Goal: Transaction & Acquisition: Purchase product/service

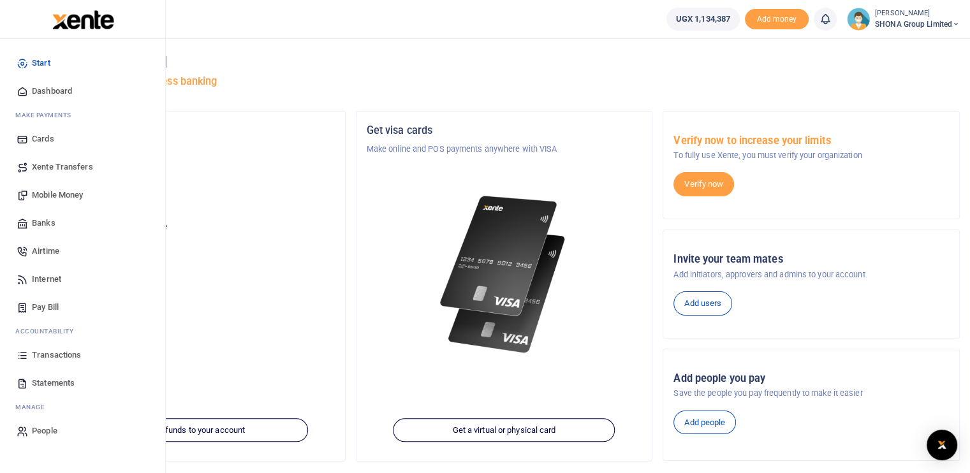
click at [33, 247] on span "Airtime" at bounding box center [45, 251] width 27 height 13
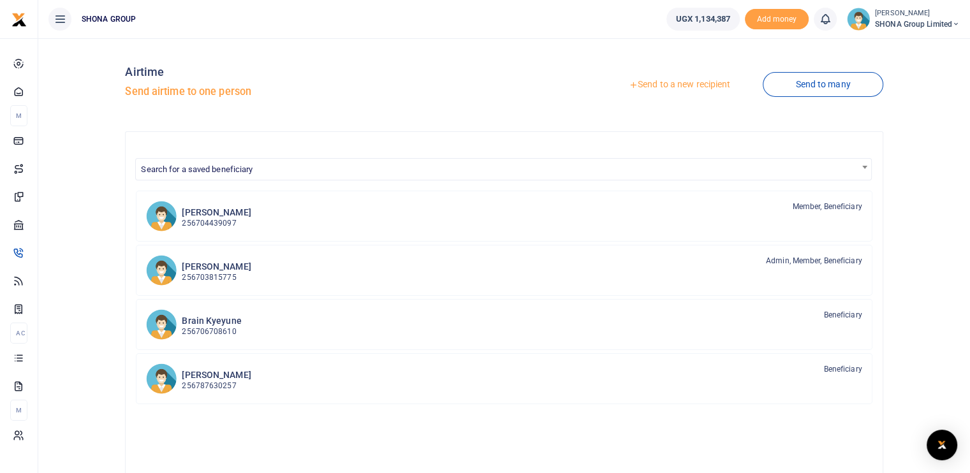
click at [700, 87] on link "Send to a new recipient" at bounding box center [679, 84] width 166 height 23
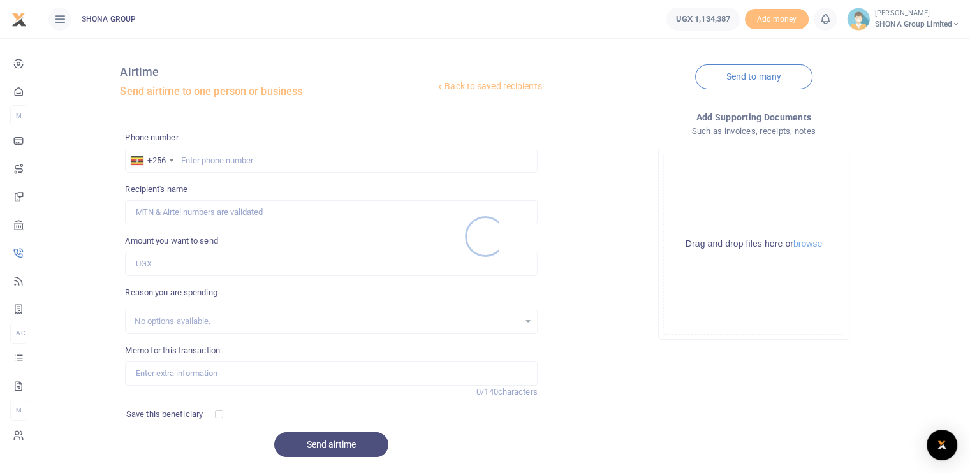
click at [204, 161] on div at bounding box center [485, 236] width 970 height 473
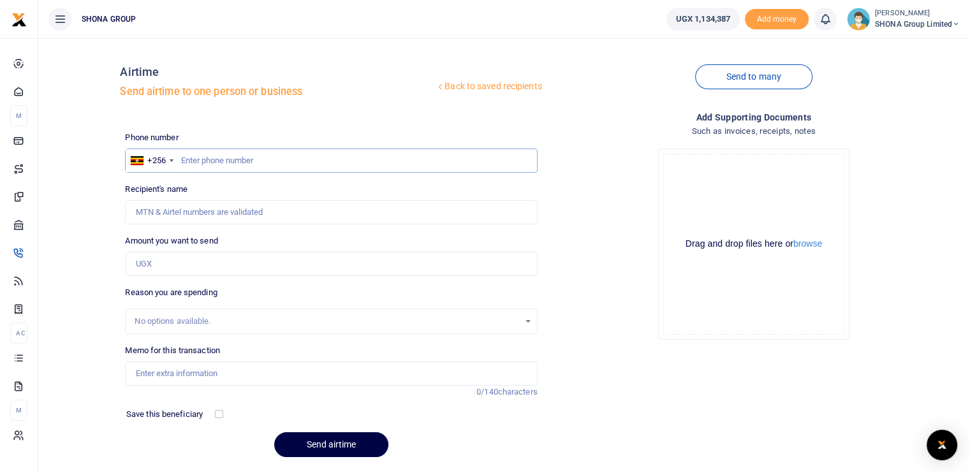
click at [204, 160] on input "text" at bounding box center [331, 161] width 412 height 24
type input "0774536061"
type input "Lucy Asiimwe"
type input "0774536061"
click at [199, 260] on input "Amount you want to send" at bounding box center [331, 264] width 412 height 24
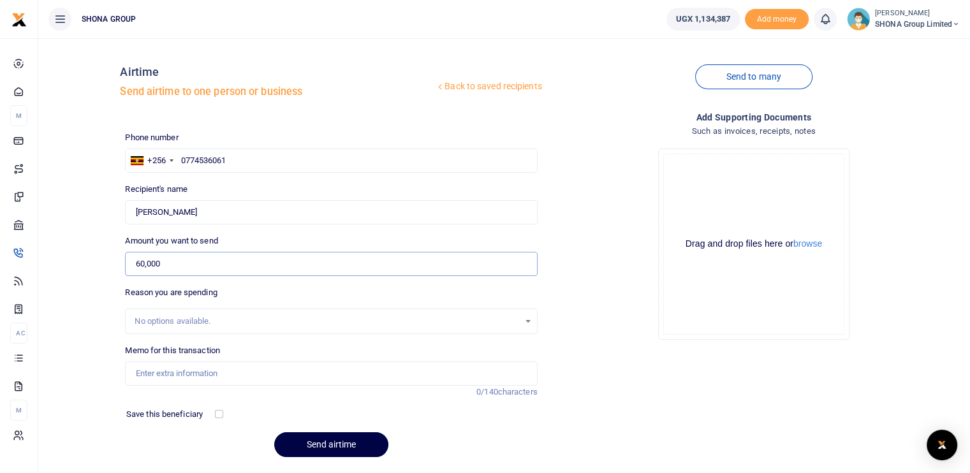
type input "60,000"
click at [179, 367] on input "Memo for this transaction" at bounding box center [331, 374] width 412 height 24
click at [161, 372] on input "Beingairtime for the month of August 2025" at bounding box center [331, 374] width 412 height 24
click at [158, 372] on input "Beingairtime for the month of August 2025" at bounding box center [331, 374] width 412 height 24
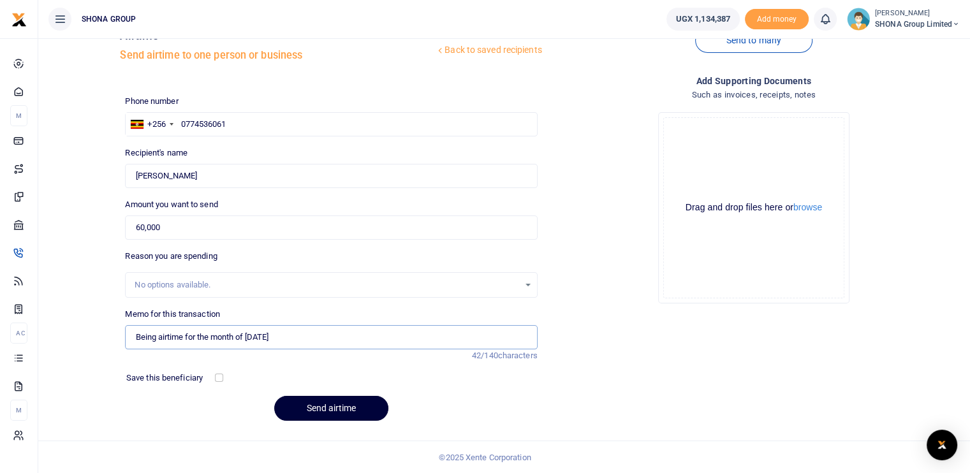
type input "Being airtime for the month of August 2025"
click at [320, 407] on button "Send airtime" at bounding box center [331, 408] width 114 height 25
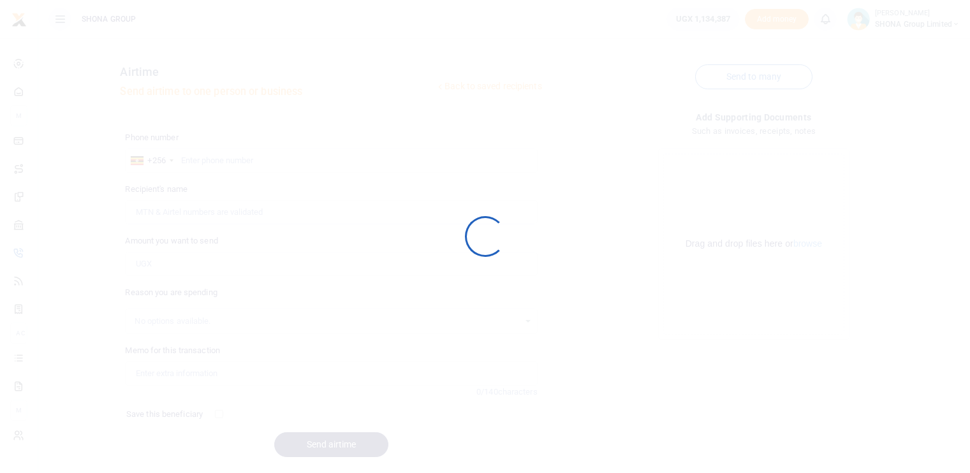
scroll to position [36, 0]
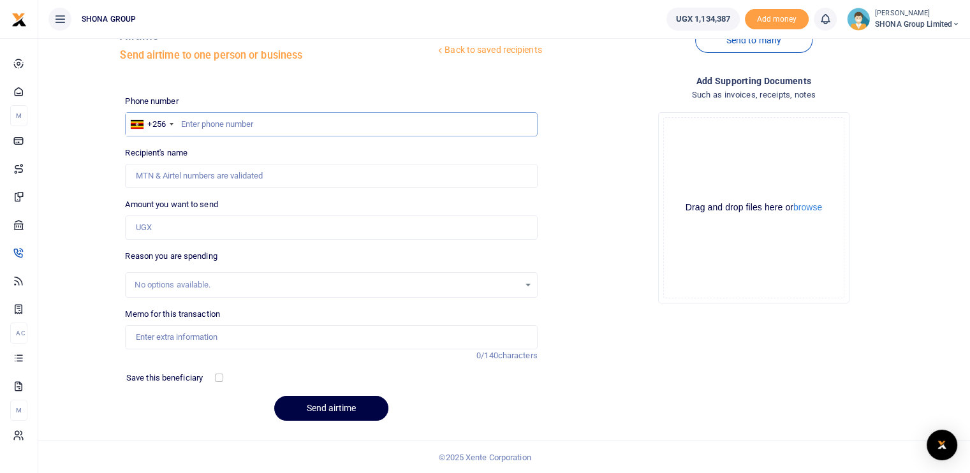
click at [221, 119] on input "text" at bounding box center [331, 124] width 412 height 24
type input "0788995714"
type input "Stephen Kabagambe"
type input "0788995714"
click at [208, 228] on input "Amount you want to send" at bounding box center [331, 228] width 412 height 24
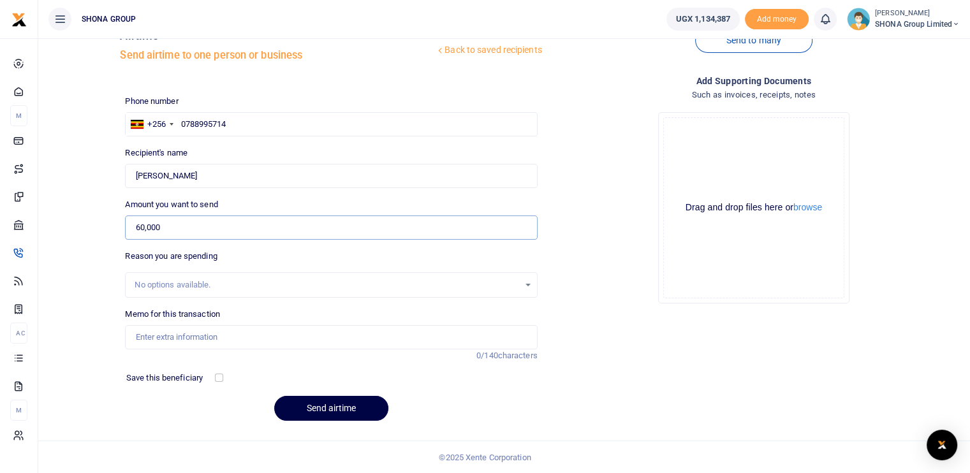
type input "60,000"
click at [193, 332] on input "Memo for this transaction" at bounding box center [331, 337] width 412 height 24
type input "Being airtime for the month of August 2025"
click at [319, 406] on button "Send airtime" at bounding box center [331, 408] width 114 height 25
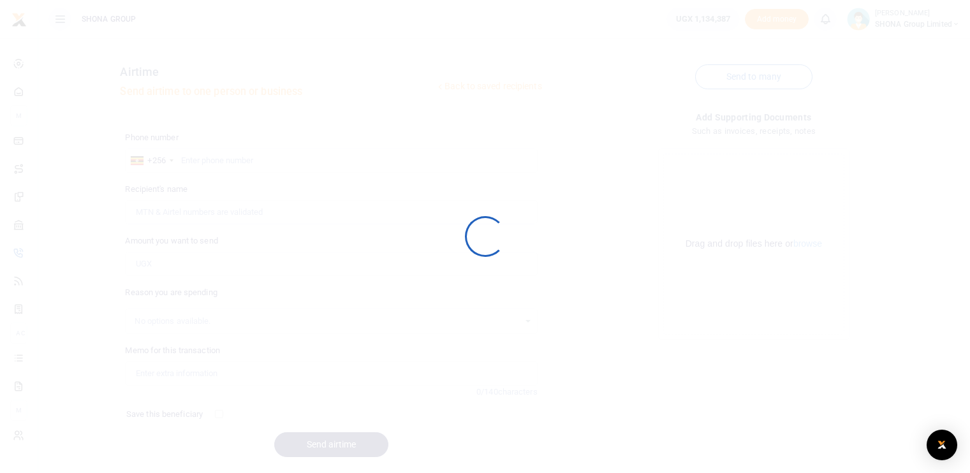
scroll to position [36, 0]
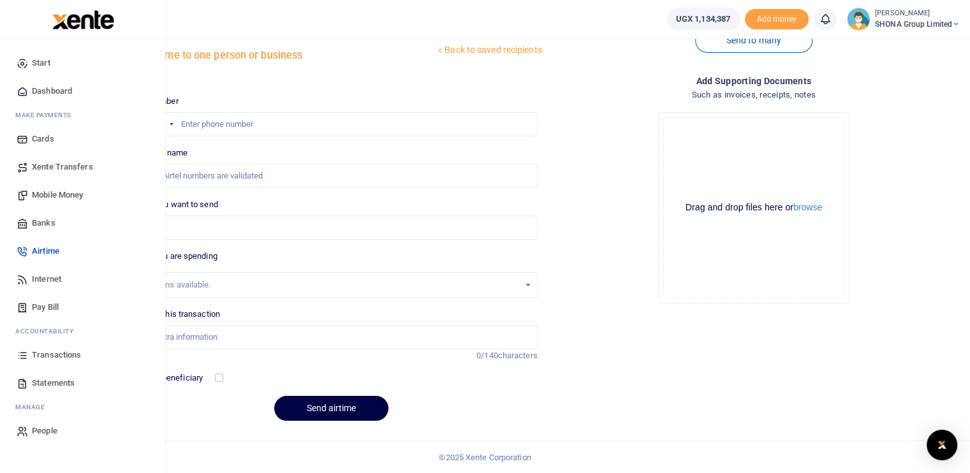
click at [60, 354] on span "Transactions" at bounding box center [56, 355] width 49 height 13
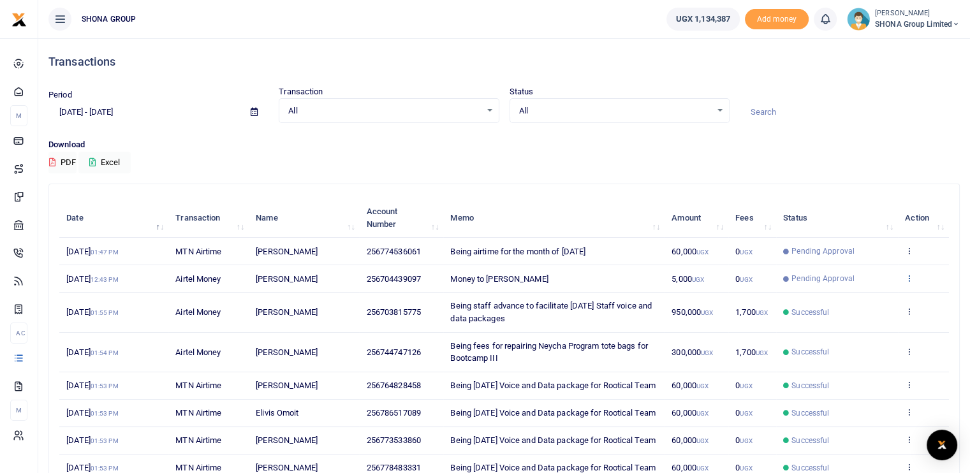
click at [909, 279] on icon at bounding box center [909, 278] width 8 height 9
click at [478, 278] on span "Money to Brenda" at bounding box center [499, 279] width 98 height 10
click at [909, 272] on td "View details Send again" at bounding box center [923, 278] width 51 height 27
click at [908, 275] on icon at bounding box center [909, 278] width 8 height 9
click at [860, 295] on link "View details" at bounding box center [862, 299] width 101 height 18
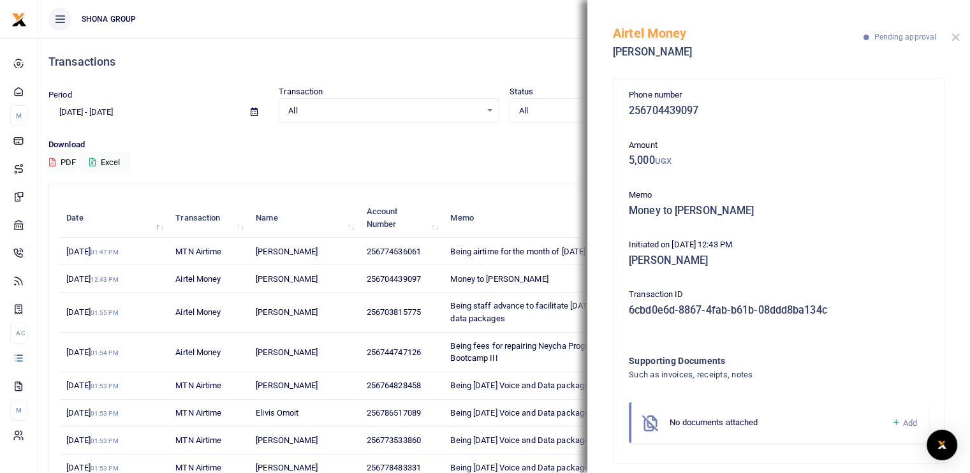
click at [957, 40] on button "Close" at bounding box center [956, 37] width 8 height 8
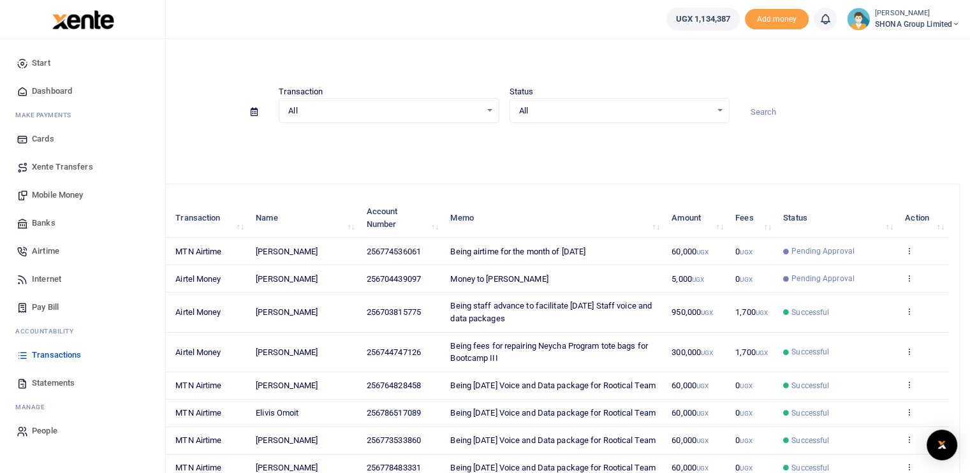
click at [54, 247] on span "Airtime" at bounding box center [45, 251] width 27 height 13
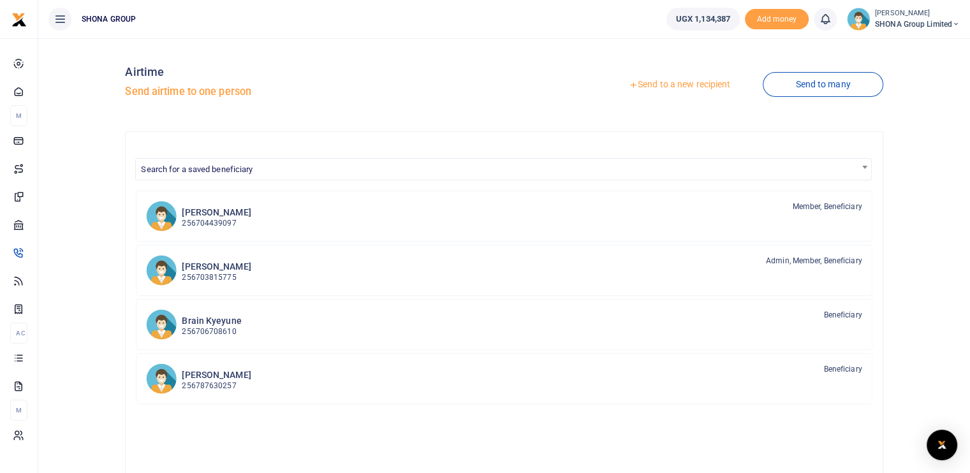
click at [656, 91] on link "Send to a new recipient" at bounding box center [679, 84] width 166 height 23
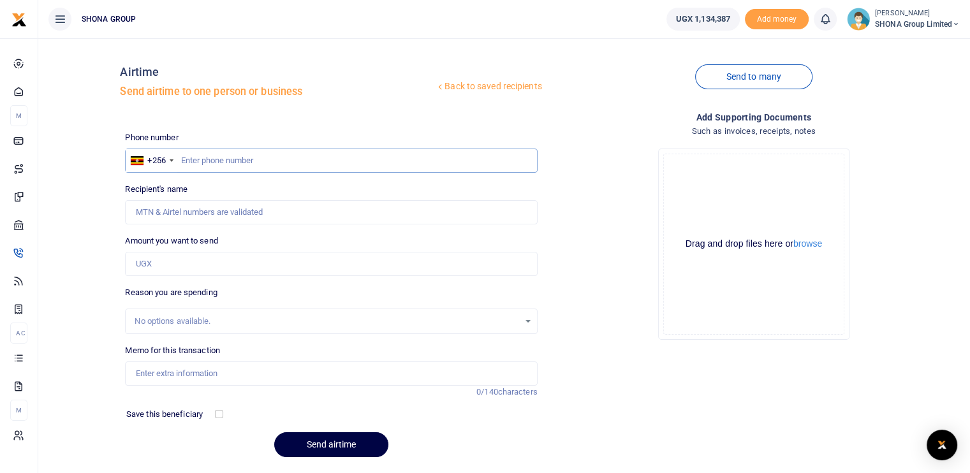
click at [327, 163] on input "text" at bounding box center [331, 161] width 412 height 24
type input "0788995714"
type input "[PERSON_NAME]"
type input "0788995714"
click at [218, 270] on input "Amount you want to send" at bounding box center [331, 264] width 412 height 24
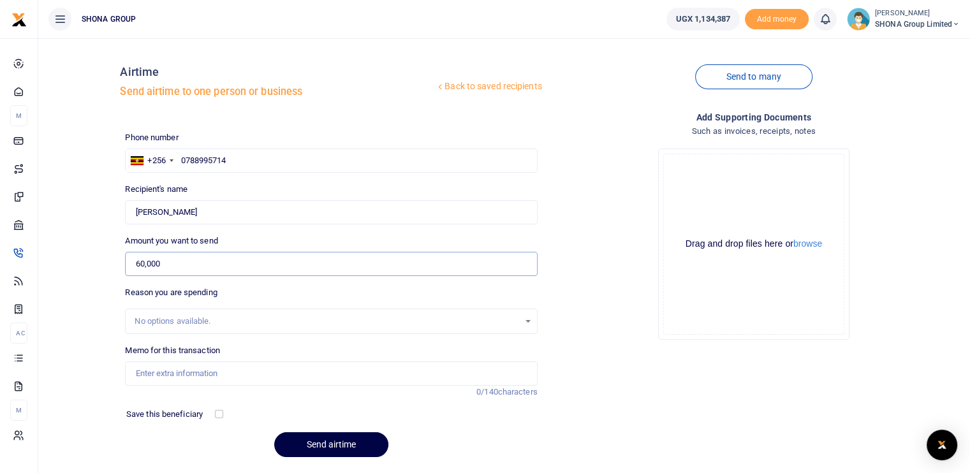
type input "60,000"
click at [182, 377] on input "Memo for this transaction" at bounding box center [331, 374] width 412 height 24
type input "Being airtime for the month of [DATE]"
click at [328, 443] on button "Send airtime" at bounding box center [331, 444] width 114 height 25
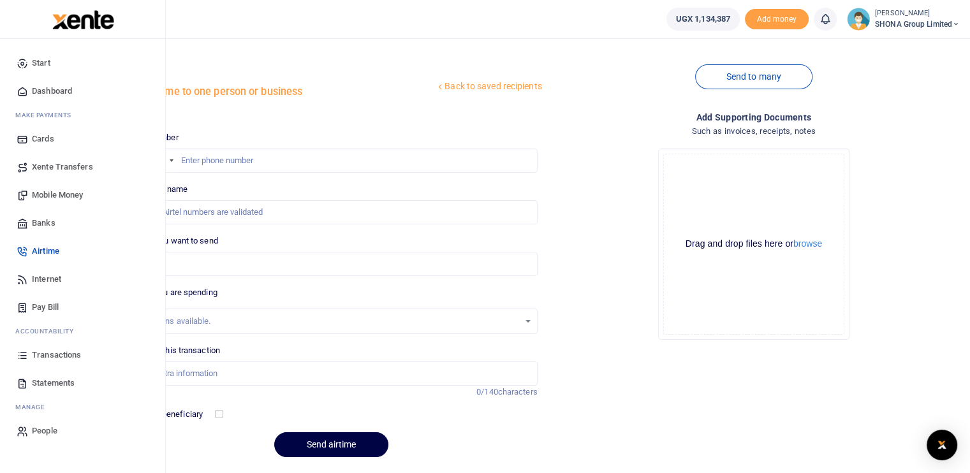
click at [40, 350] on span "Transactions" at bounding box center [56, 355] width 49 height 13
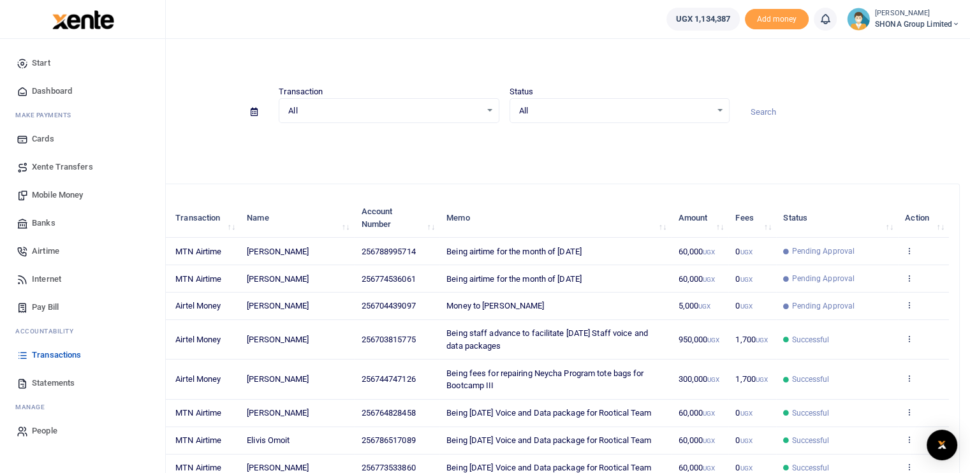
click at [40, 382] on span "Statements" at bounding box center [53, 383] width 43 height 13
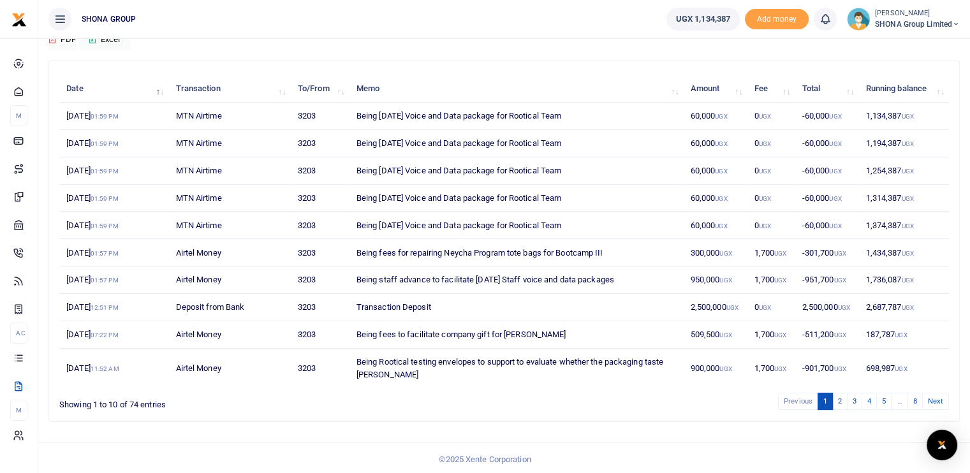
scroll to position [59, 0]
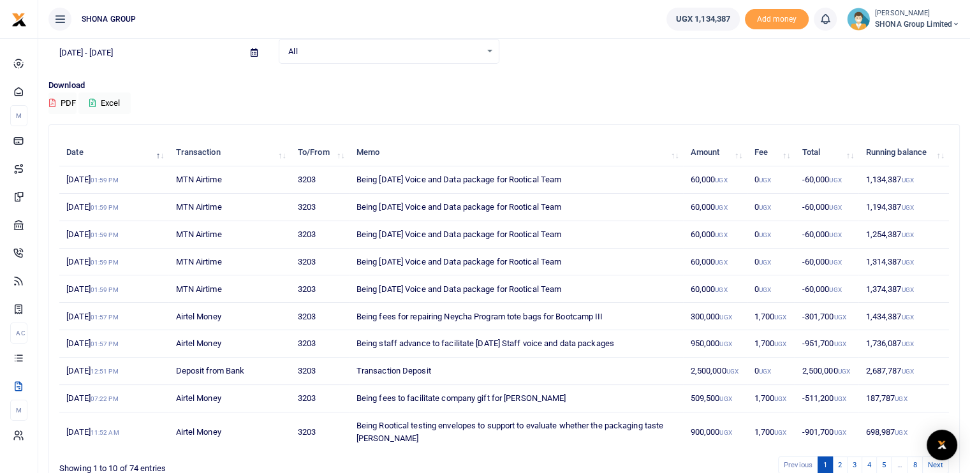
click at [838, 84] on p "Download" at bounding box center [503, 85] width 911 height 13
